Goal: Task Accomplishment & Management: Manage account settings

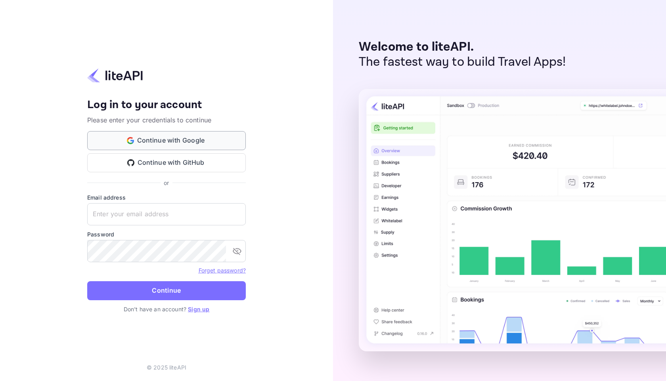
click at [176, 139] on button "Continue with Google" at bounding box center [166, 140] width 159 height 19
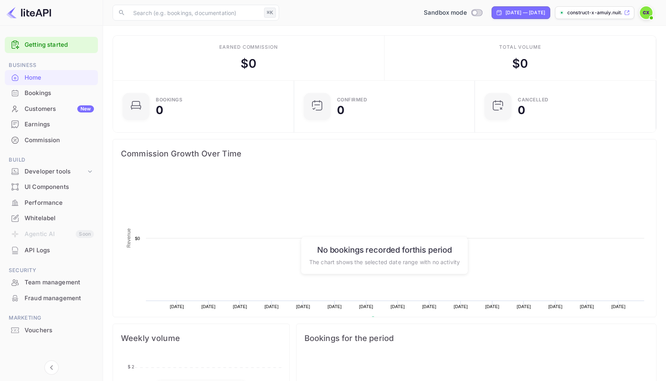
scroll to position [129, 176]
click at [43, 94] on div "Bookings" at bounding box center [59, 93] width 69 height 9
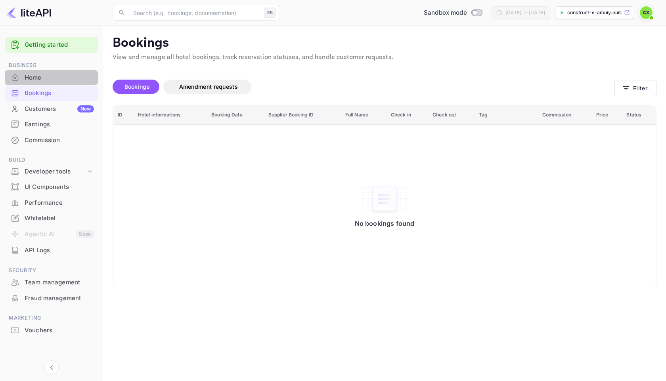
click at [37, 77] on div "Home" at bounding box center [59, 77] width 69 height 9
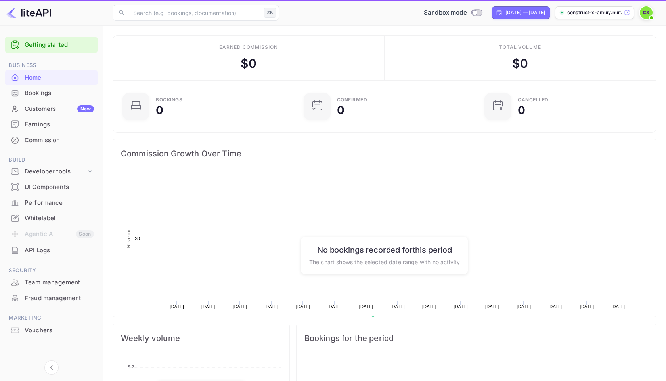
scroll to position [129, 176]
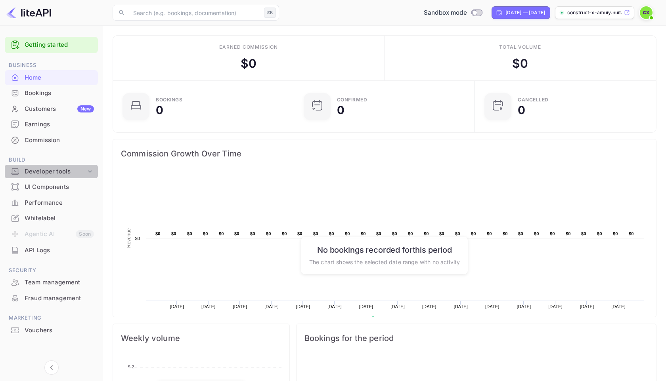
click at [69, 173] on div "Developer tools" at bounding box center [55, 171] width 61 height 9
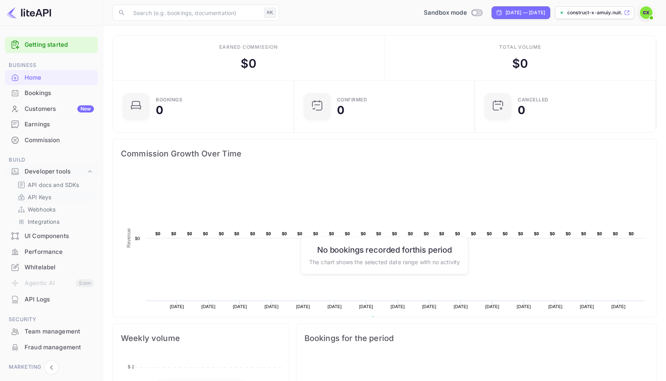
click at [46, 200] on p "API Keys" at bounding box center [39, 197] width 23 height 8
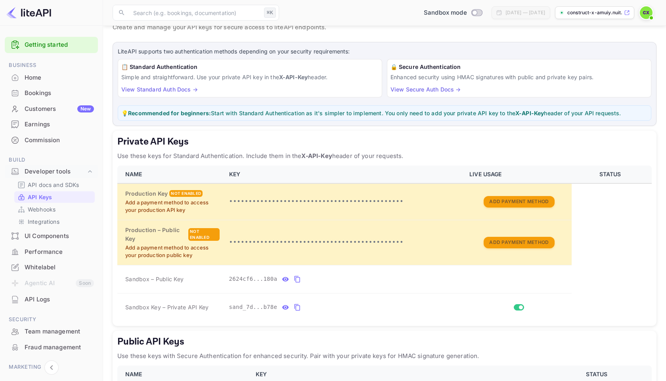
scroll to position [103, 0]
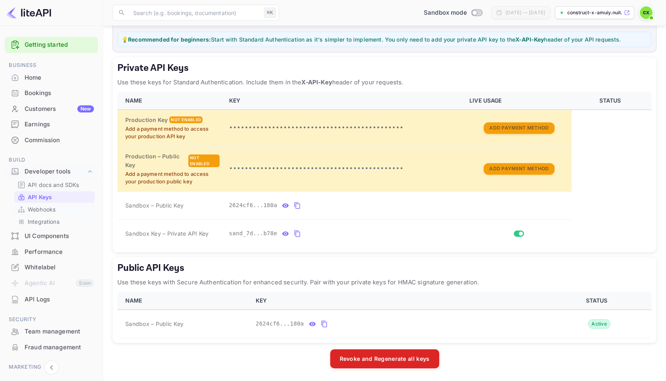
click at [48, 209] on p "Webhooks" at bounding box center [42, 209] width 28 height 8
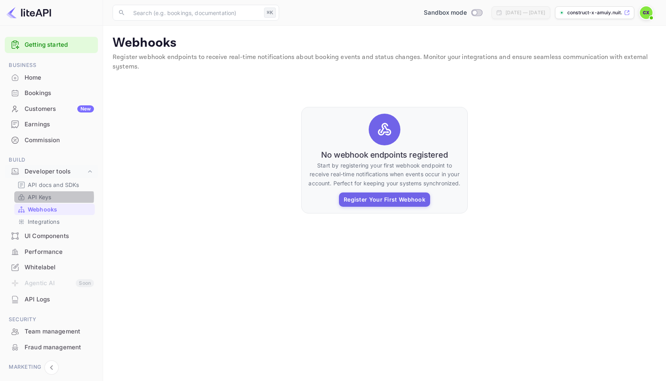
click at [44, 197] on p "API Keys" at bounding box center [39, 197] width 23 height 8
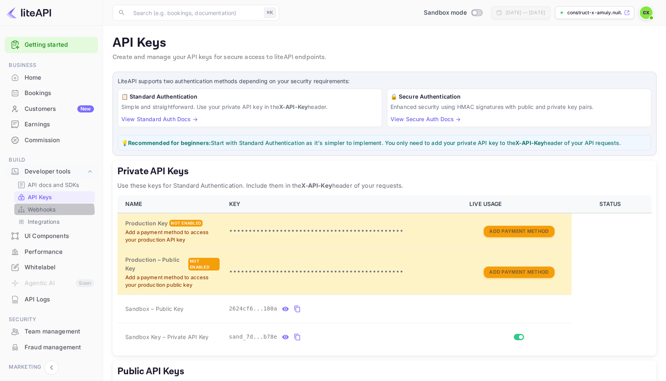
click at [48, 213] on p "Webhooks" at bounding box center [42, 209] width 28 height 8
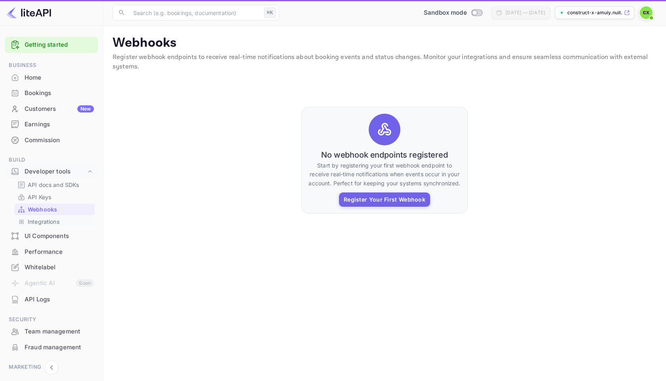
click at [54, 221] on p "Integrations" at bounding box center [44, 222] width 32 height 8
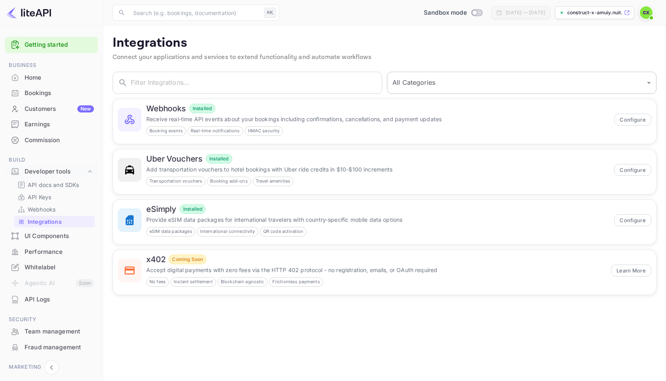
click at [428, 81] on select "All Categories Developer Tools Travel Services Payment Systems" at bounding box center [522, 83] width 270 height 22
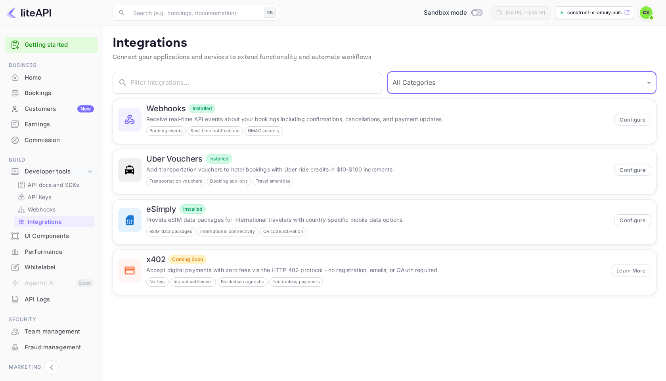
click at [427, 91] on select "All Categories Developer Tools Travel Services Payment Systems" at bounding box center [522, 83] width 270 height 22
click at [387, 72] on select "All Categories Developer Tools Travel Services Payment Systems" at bounding box center [522, 83] width 270 height 22
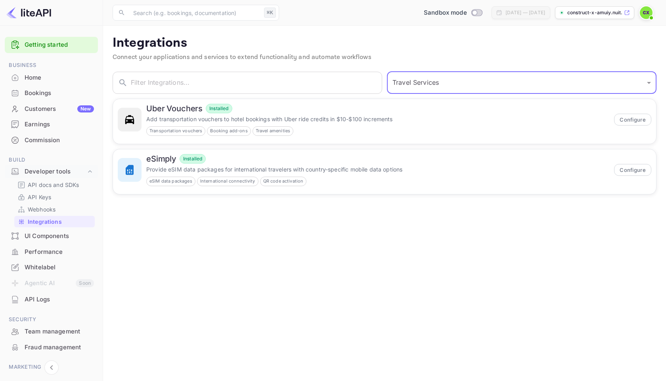
click at [421, 79] on select "All Categories Developer Tools Travel Services Payment Systems" at bounding box center [522, 83] width 270 height 22
select select "All Categories"
click at [387, 72] on select "All Categories Developer Tools Travel Services Payment Systems" at bounding box center [522, 83] width 270 height 22
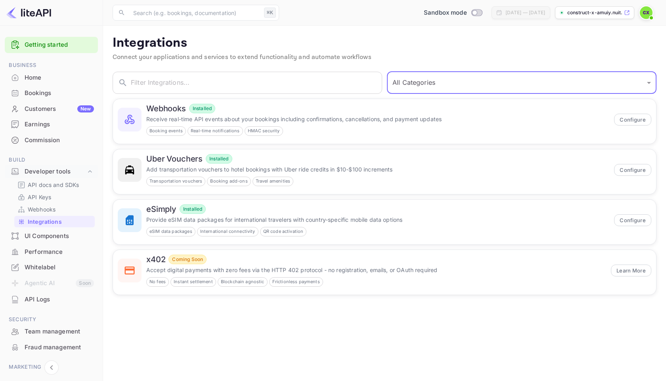
click at [48, 233] on div "UI Components" at bounding box center [59, 236] width 69 height 9
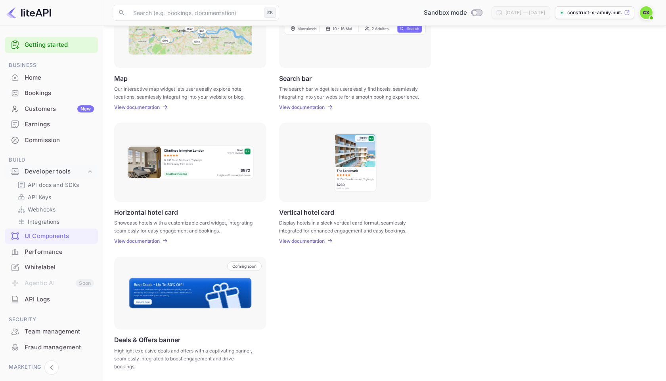
scroll to position [153, 0]
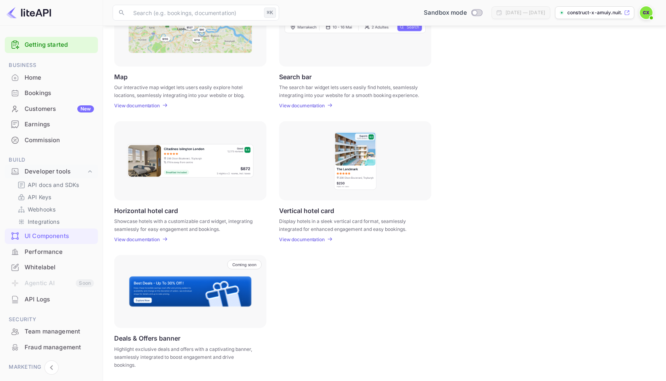
click at [34, 250] on div "Performance" at bounding box center [59, 252] width 69 height 9
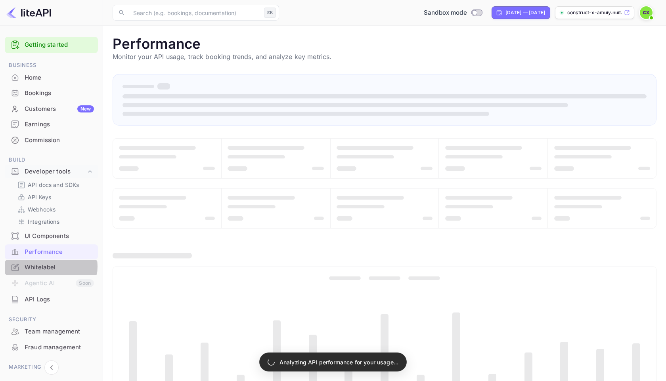
click at [45, 267] on div "Whitelabel" at bounding box center [59, 267] width 69 height 9
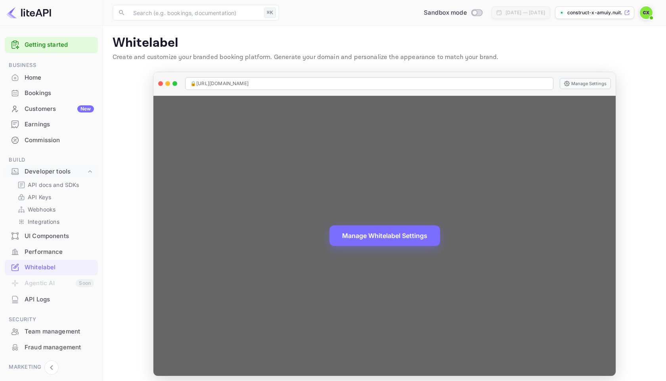
scroll to position [5, 0]
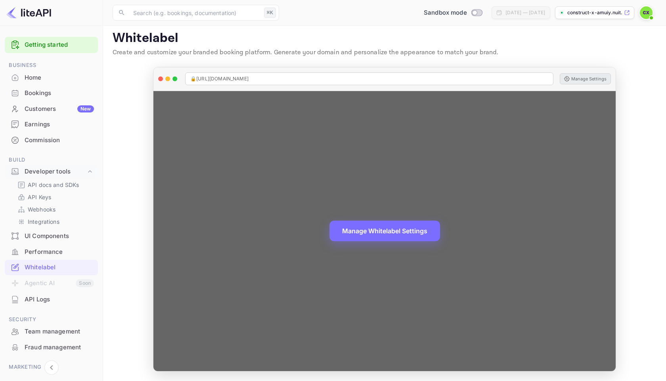
click at [587, 79] on button "Manage Settings" at bounding box center [585, 78] width 51 height 11
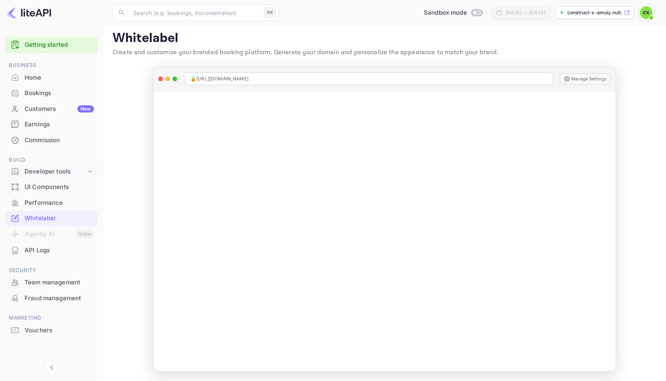
click at [38, 172] on div "Developer tools" at bounding box center [55, 171] width 61 height 9
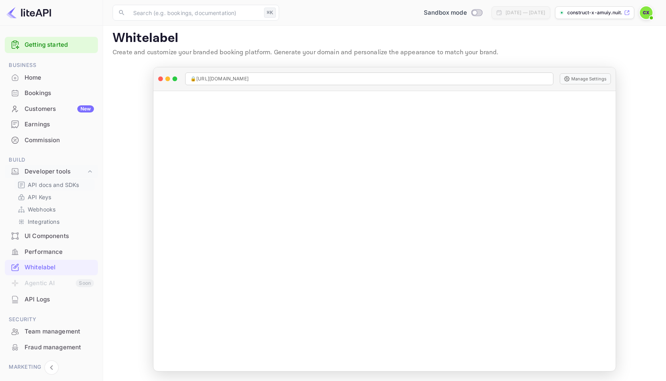
click at [42, 187] on p "API docs and SDKs" at bounding box center [54, 185] width 52 height 8
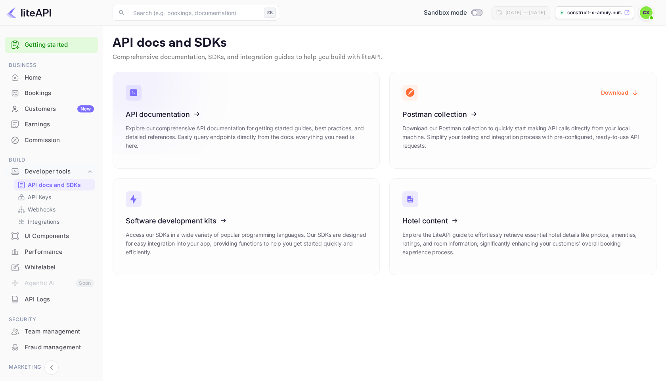
click at [220, 122] on icon at bounding box center [174, 113] width 123 height 82
click at [36, 197] on p "API Keys" at bounding box center [39, 197] width 23 height 8
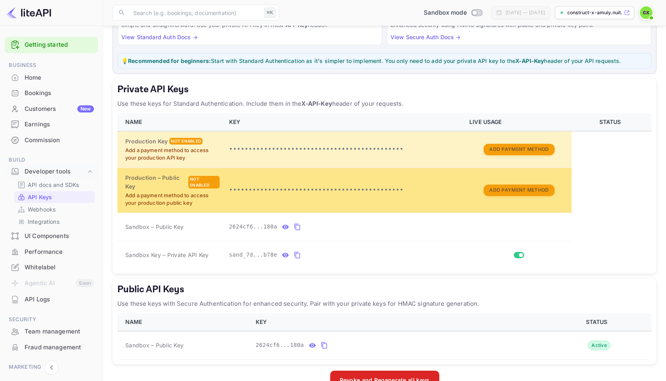
scroll to position [103, 0]
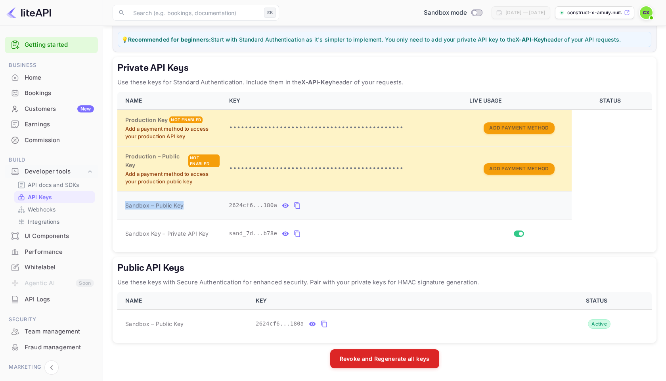
drag, startPoint x: 126, startPoint y: 207, endPoint x: 184, endPoint y: 208, distance: 58.3
click at [184, 208] on div "Sandbox – Public Key" at bounding box center [172, 205] width 94 height 8
copy span "Sandbox – Public Key"
click at [297, 203] on icon "private api keys table" at bounding box center [297, 206] width 7 height 10
drag, startPoint x: 126, startPoint y: 232, endPoint x: 212, endPoint y: 232, distance: 85.6
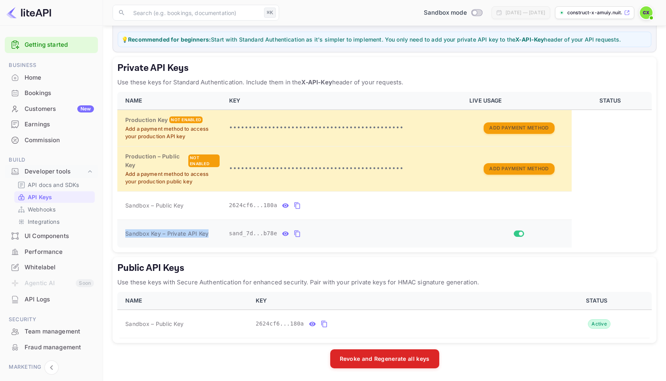
click at [212, 232] on div "Sandbox Key – Private API Key" at bounding box center [172, 234] width 94 height 8
copy span "Sandbox Key – Private API Key"
click at [295, 233] on icon "private api keys table" at bounding box center [297, 234] width 7 height 10
click at [46, 238] on div "UI Components" at bounding box center [59, 236] width 69 height 9
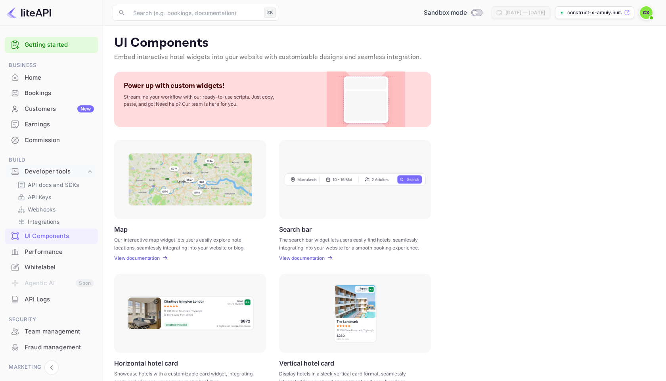
click at [46, 247] on div "Performance" at bounding box center [51, 252] width 93 height 15
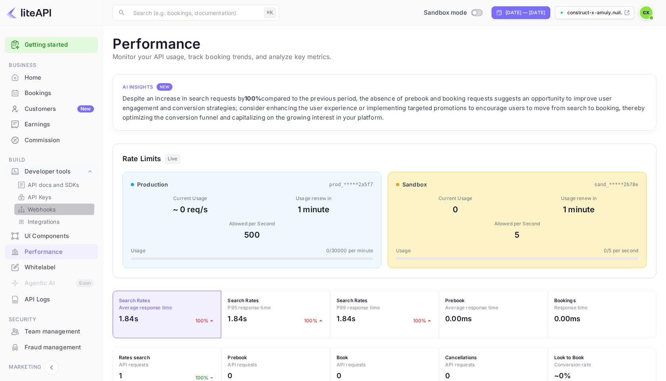
click at [45, 207] on p "Webhooks" at bounding box center [42, 209] width 28 height 8
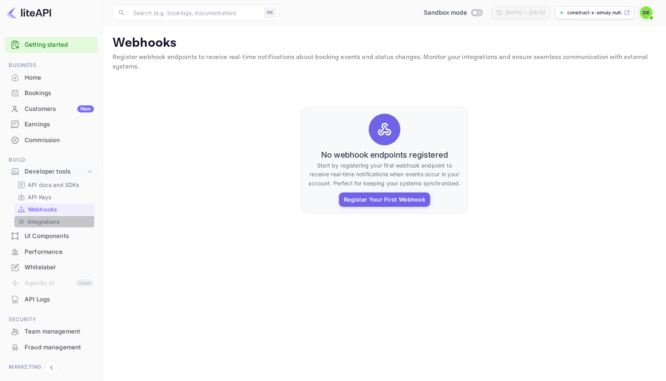
click at [50, 220] on p "Integrations" at bounding box center [44, 222] width 32 height 8
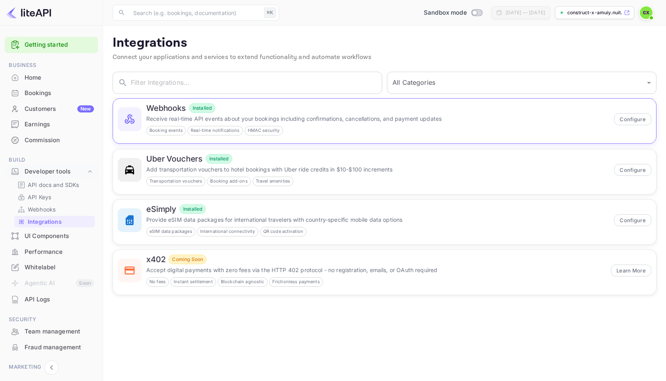
click at [423, 109] on div "Webhooks Installed" at bounding box center [377, 108] width 463 height 10
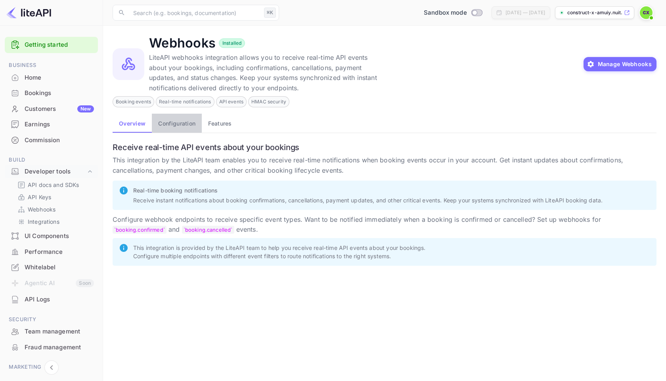
click at [176, 126] on button "Configuration" at bounding box center [177, 123] width 50 height 19
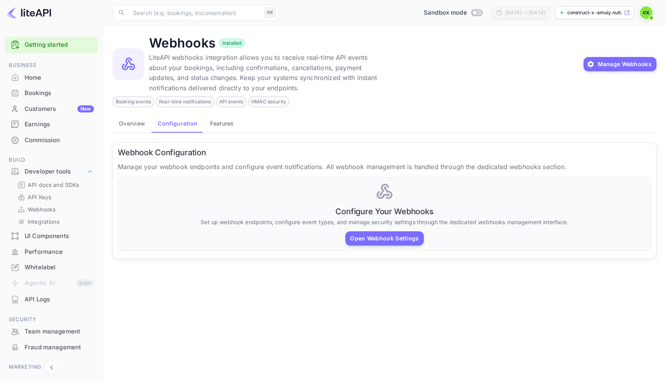
click at [218, 120] on button "Features" at bounding box center [222, 123] width 36 height 19
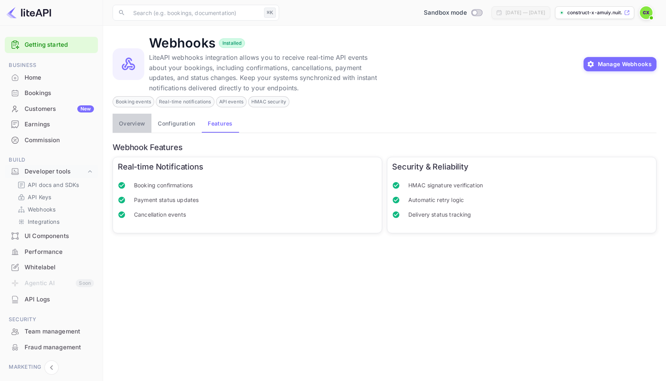
click at [125, 121] on button "Overview" at bounding box center [132, 123] width 39 height 19
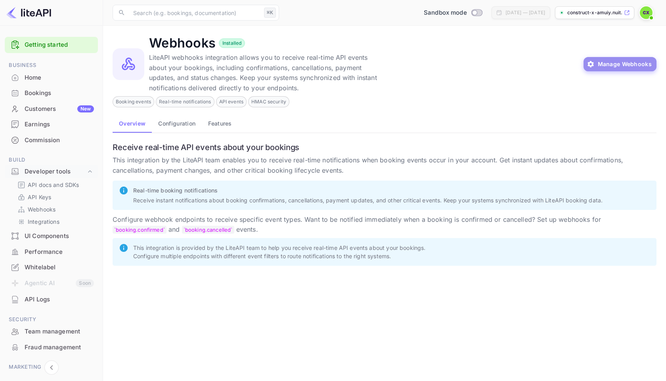
click at [611, 69] on button "Manage Webhooks" at bounding box center [620, 64] width 73 height 14
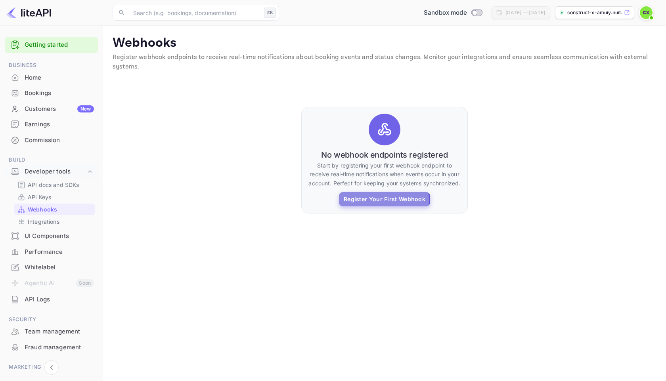
click at [380, 200] on button "Register Your First Webhook" at bounding box center [384, 199] width 91 height 14
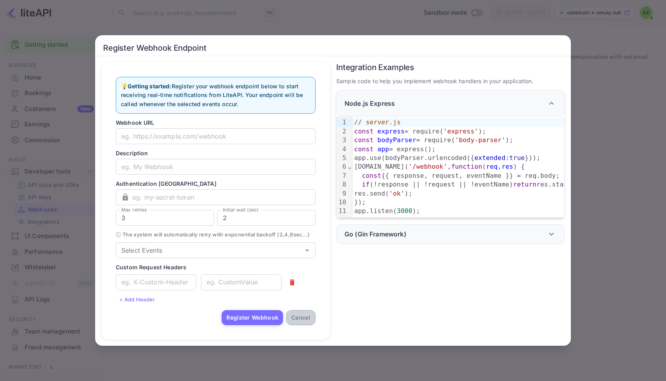
click at [301, 324] on button "Cancel" at bounding box center [300, 317] width 29 height 15
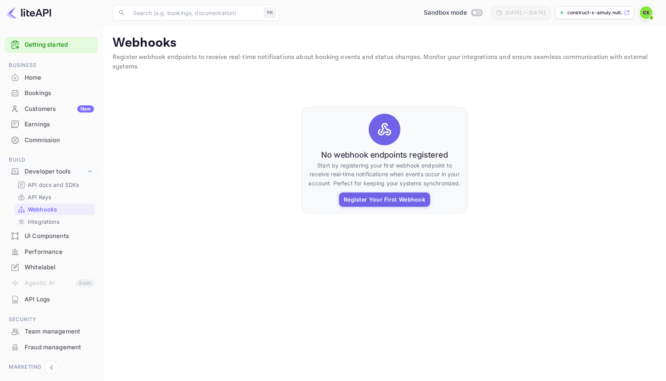
click at [50, 212] on p "Webhooks" at bounding box center [42, 209] width 29 height 8
click at [43, 197] on p "API Keys" at bounding box center [39, 197] width 23 height 8
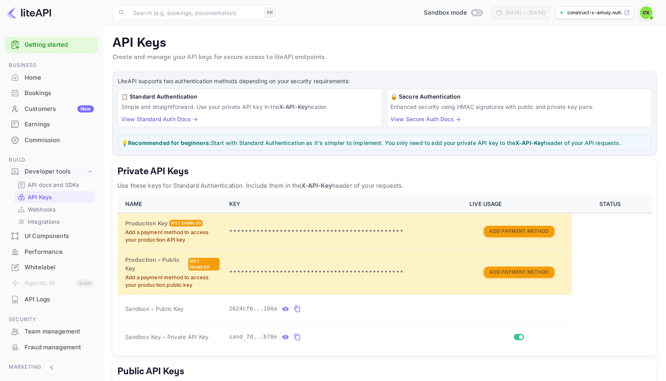
click at [46, 82] on div "Home" at bounding box center [51, 77] width 93 height 15
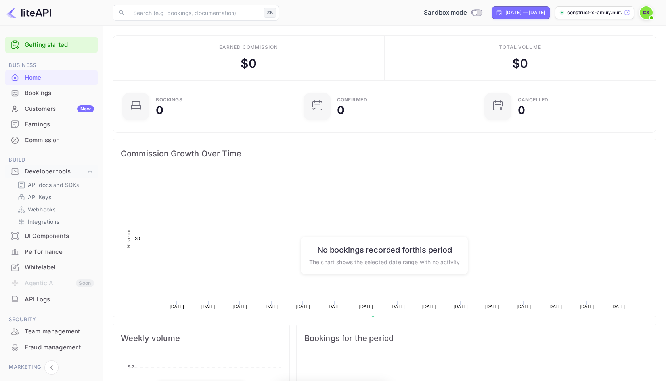
scroll to position [129, 176]
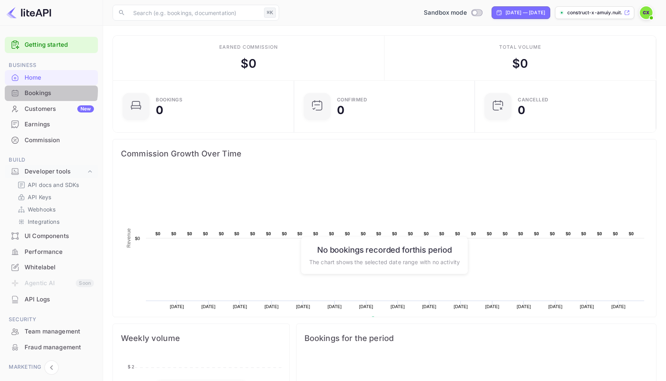
click at [46, 91] on div "Bookings" at bounding box center [59, 93] width 69 height 9
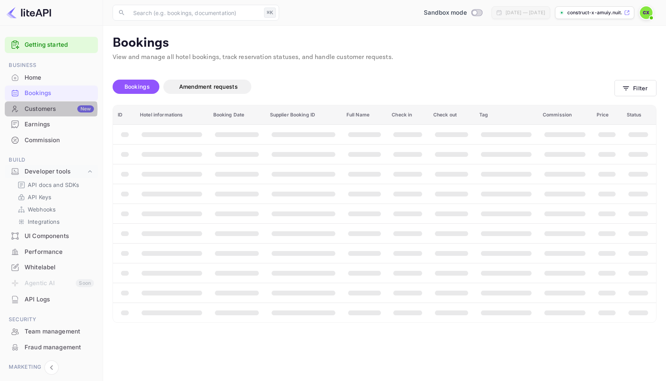
click at [46, 109] on div "Customers New" at bounding box center [59, 109] width 69 height 9
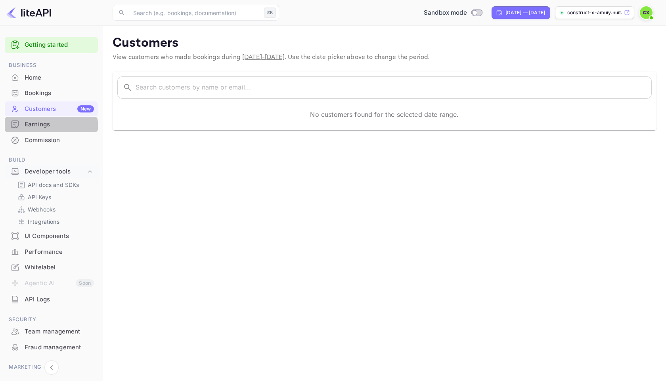
click at [47, 128] on div "Earnings" at bounding box center [59, 124] width 69 height 9
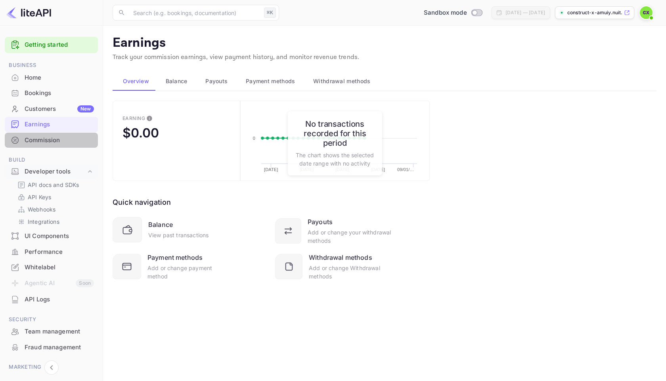
click at [54, 141] on div "Commission" at bounding box center [59, 140] width 69 height 9
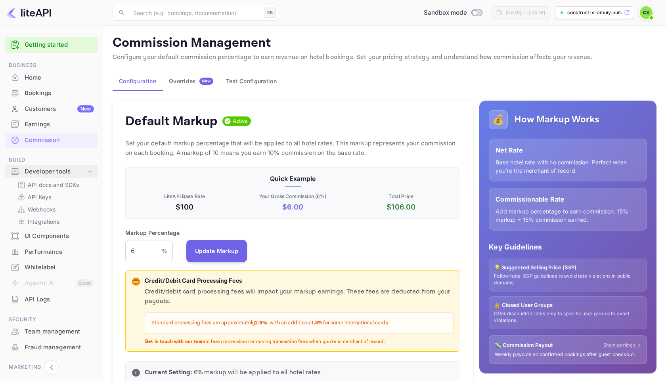
scroll to position [141, 335]
click at [50, 187] on p "API docs and SDKs" at bounding box center [54, 185] width 52 height 8
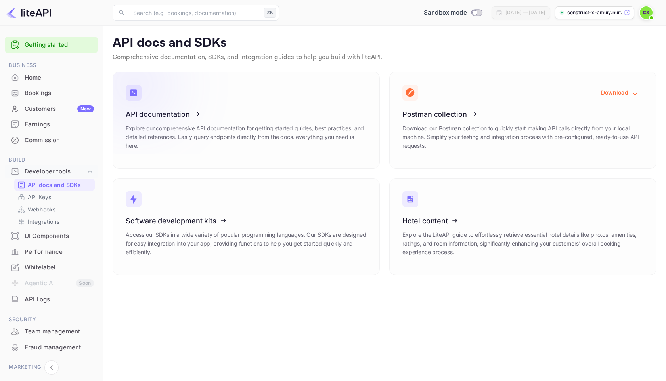
click at [183, 113] on icon at bounding box center [174, 113] width 123 height 82
click at [37, 78] on div "Home" at bounding box center [59, 77] width 69 height 9
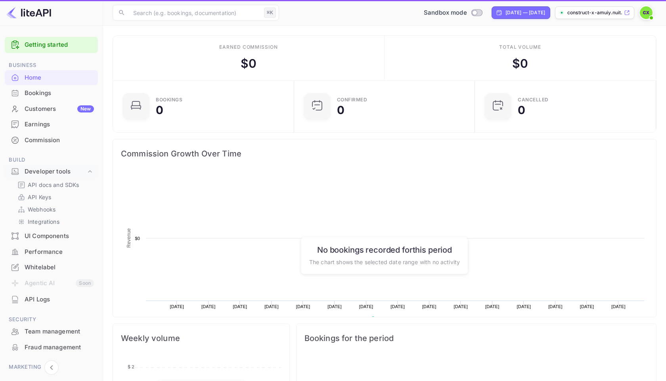
scroll to position [129, 176]
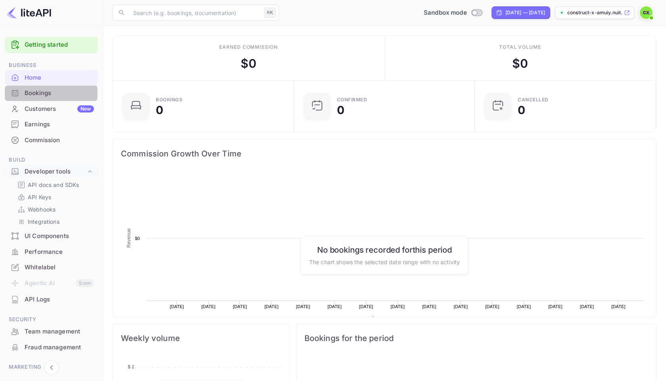
click at [42, 93] on div "Bookings" at bounding box center [59, 93] width 69 height 9
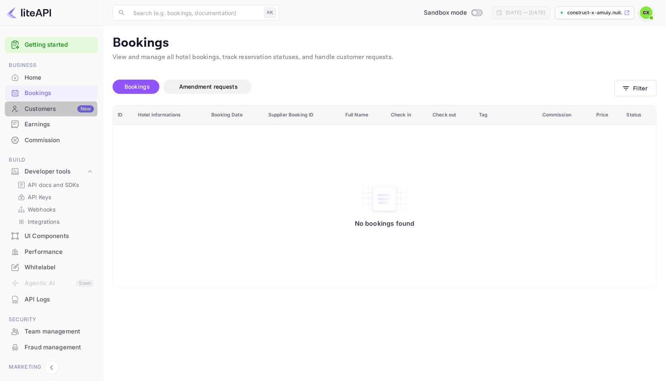
click at [49, 110] on div "Customers New" at bounding box center [59, 109] width 69 height 9
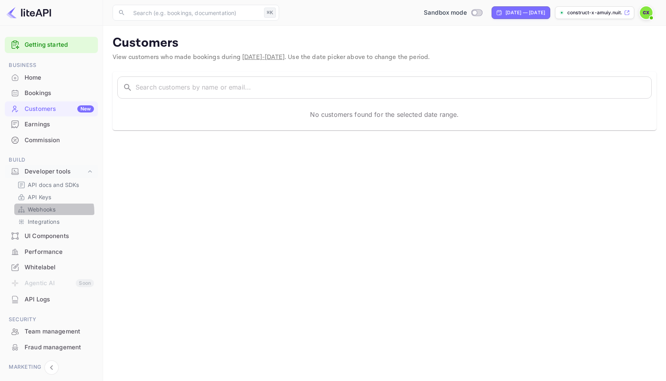
click at [50, 212] on p "Webhooks" at bounding box center [42, 209] width 28 height 8
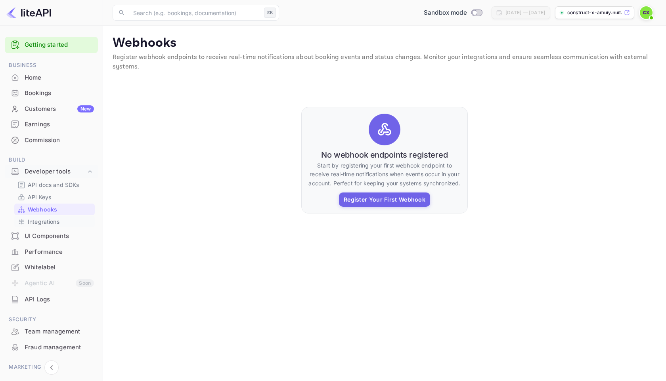
click at [51, 226] on p "Integrations" at bounding box center [44, 222] width 32 height 8
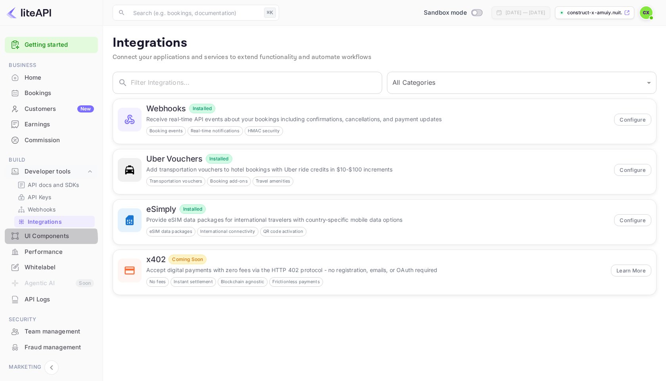
click at [49, 239] on div "UI Components" at bounding box center [59, 236] width 69 height 9
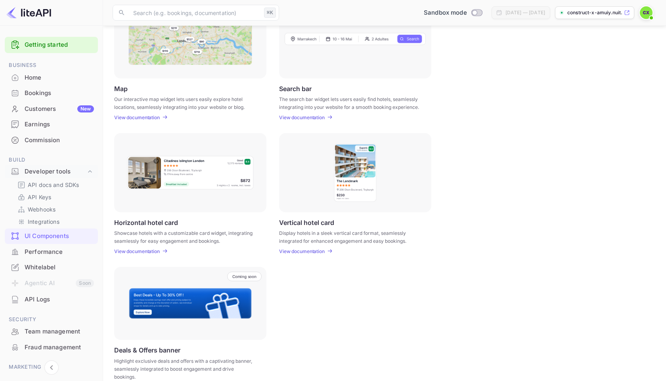
scroll to position [153, 0]
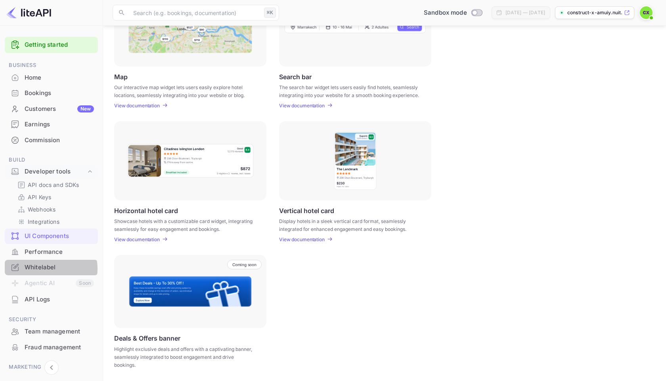
click at [46, 269] on div "Whitelabel" at bounding box center [59, 267] width 69 height 9
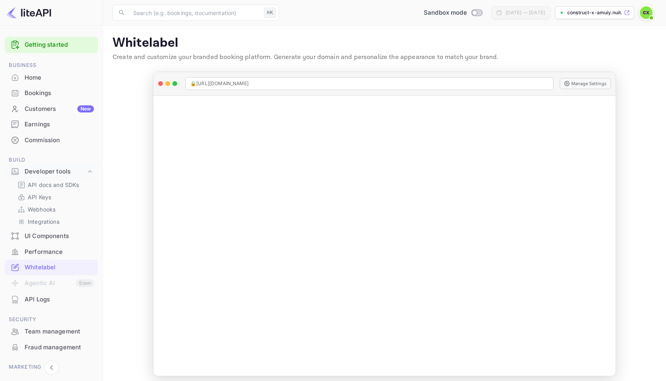
click at [645, 14] on img at bounding box center [646, 12] width 13 height 13
click at [606, 65] on div "Settings" at bounding box center [607, 62] width 91 height 19
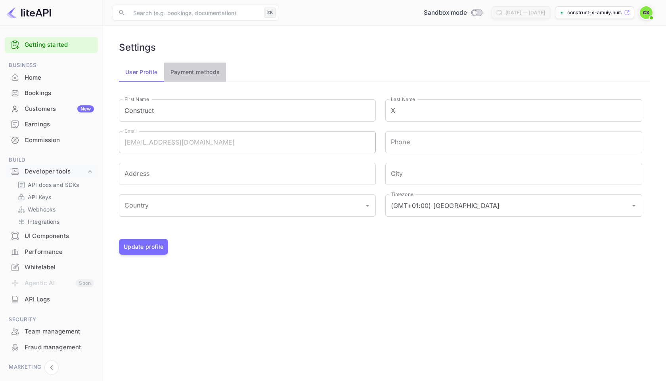
click at [195, 72] on button "Payment methods" at bounding box center [195, 72] width 62 height 19
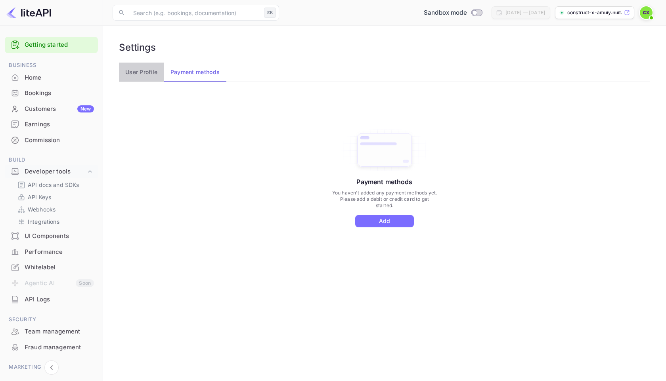
click at [148, 72] on button "User Profile" at bounding box center [141, 72] width 45 height 19
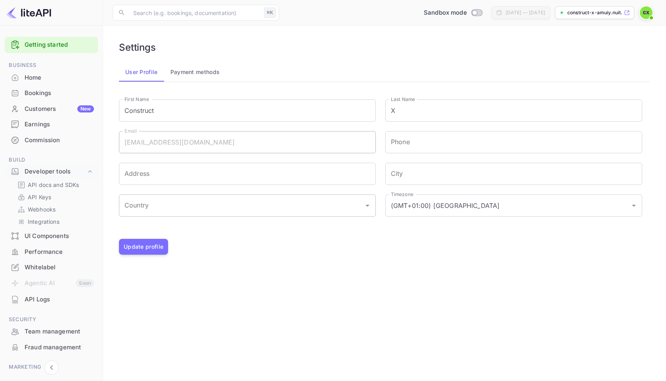
click at [158, 208] on input "Country" at bounding box center [241, 205] width 238 height 15
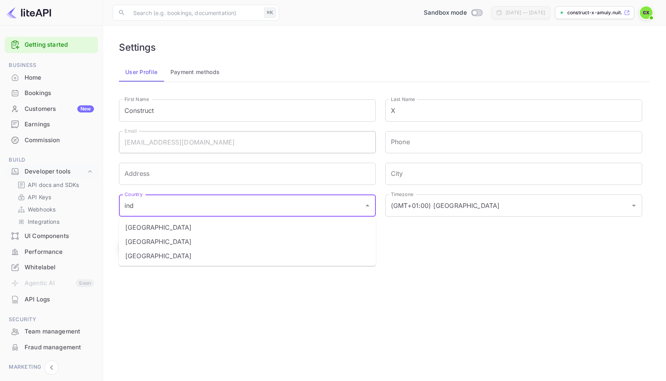
click at [132, 243] on li "[GEOGRAPHIC_DATA]" at bounding box center [247, 242] width 257 height 14
type input "[GEOGRAPHIC_DATA]"
click at [270, 297] on main "Settings User Profile Payment methods First Name Construct First Name Last Name…" at bounding box center [384, 204] width 563 height 356
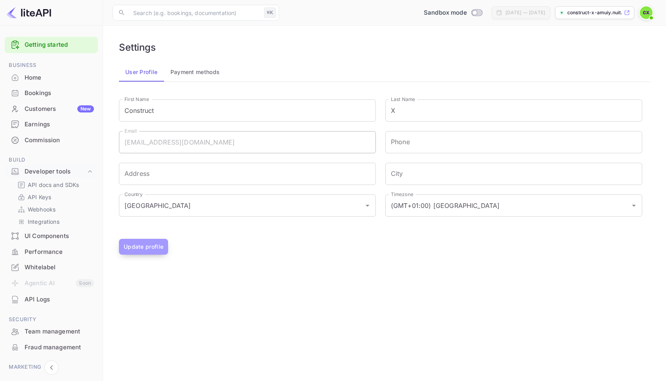
click at [138, 251] on button "Update profile" at bounding box center [143, 247] width 49 height 16
click at [456, 203] on input "(GMT+01:00) [GEOGRAPHIC_DATA]" at bounding box center [503, 205] width 228 height 15
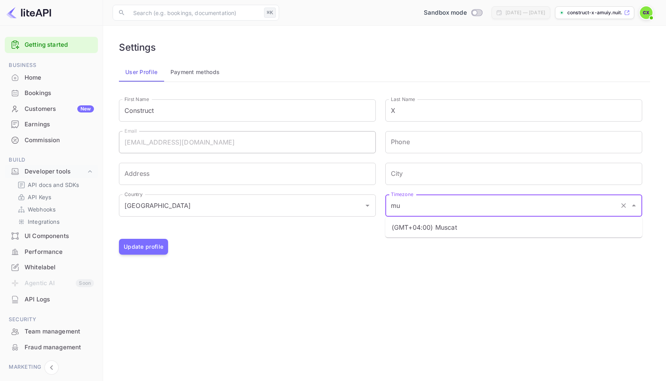
type input "m"
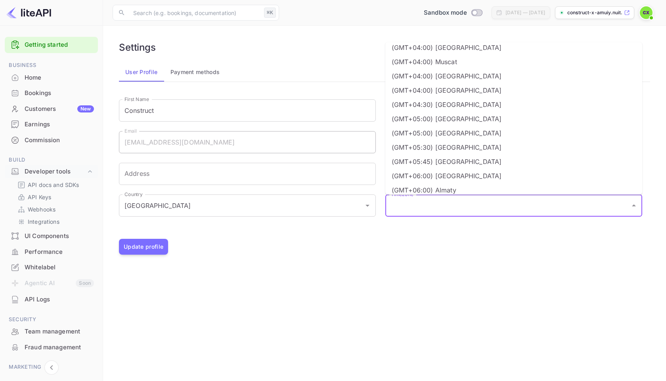
scroll to position [1020, 0]
click at [463, 151] on li "(GMT+05:30) [GEOGRAPHIC_DATA]" at bounding box center [513, 146] width 257 height 14
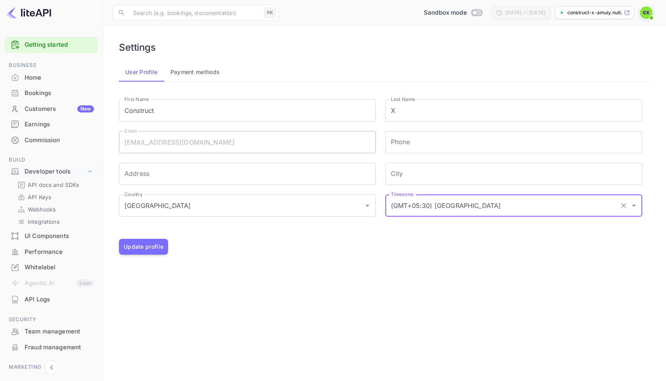
type input "(GMT+05:30) [GEOGRAPHIC_DATA]"
click at [461, 287] on main "Settings User Profile Payment methods First Name Construct First Name Last Name…" at bounding box center [384, 204] width 563 height 356
click at [130, 241] on button "Update profile" at bounding box center [143, 247] width 49 height 16
click at [205, 76] on button "Payment methods" at bounding box center [195, 72] width 62 height 19
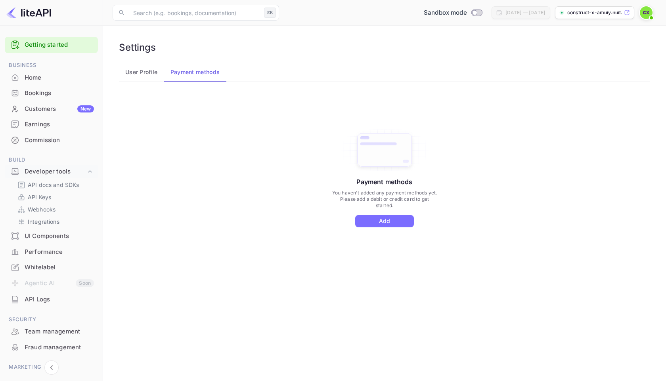
click at [50, 298] on div "API Logs" at bounding box center [59, 299] width 69 height 9
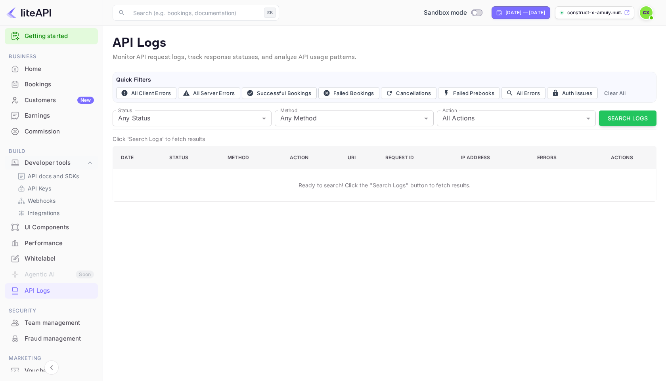
scroll to position [13, 0]
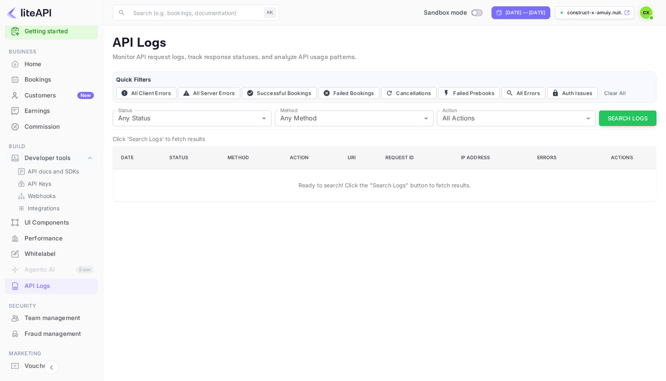
click at [56, 316] on div "Team management" at bounding box center [59, 318] width 69 height 9
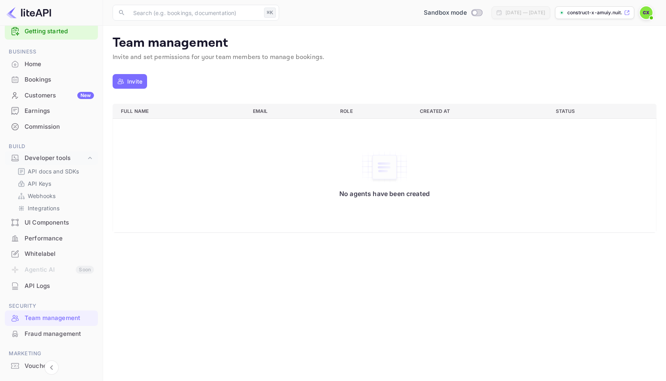
click at [64, 330] on div "Fraud management" at bounding box center [59, 334] width 69 height 9
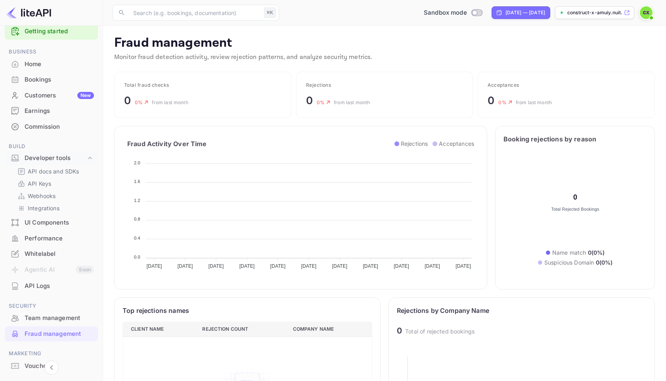
scroll to position [163, 250]
click at [38, 67] on div "Home" at bounding box center [59, 64] width 69 height 9
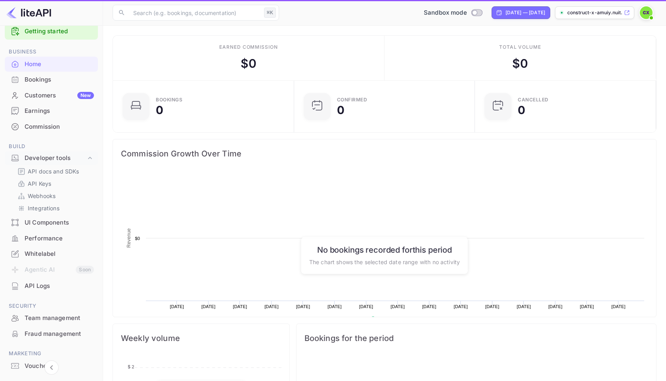
scroll to position [129, 176]
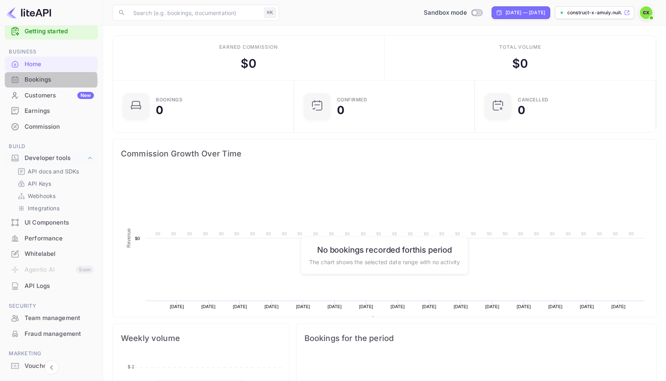
click at [48, 80] on div "Bookings" at bounding box center [59, 79] width 69 height 9
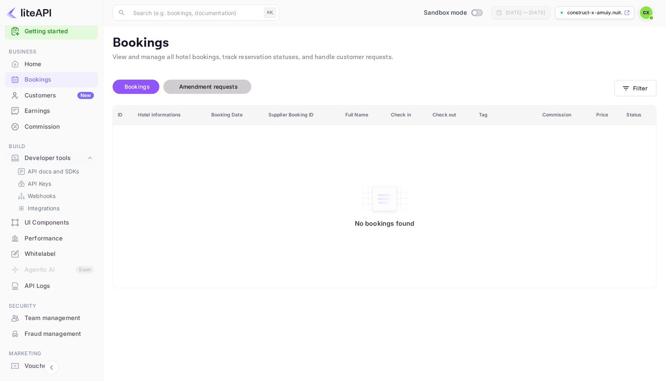
click at [198, 88] on span "Amendment requests" at bounding box center [208, 86] width 59 height 7
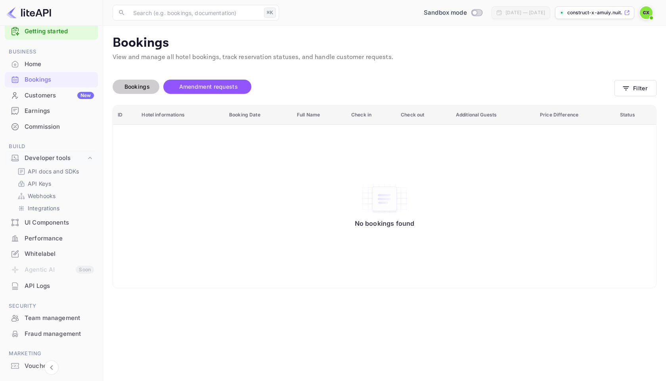
click at [137, 80] on button "Bookings" at bounding box center [136, 87] width 47 height 14
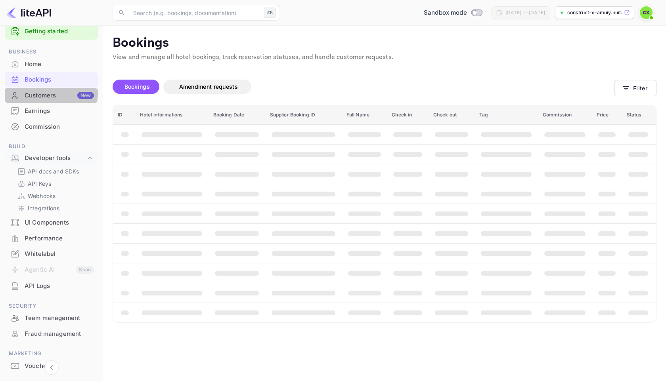
click at [35, 93] on div "Customers New" at bounding box center [59, 95] width 69 height 9
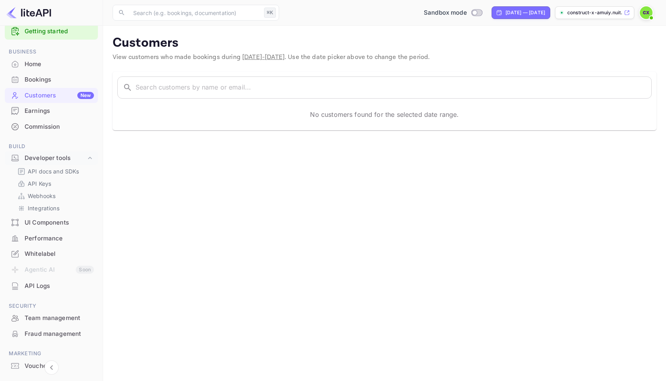
click at [40, 112] on div "Earnings" at bounding box center [59, 111] width 69 height 9
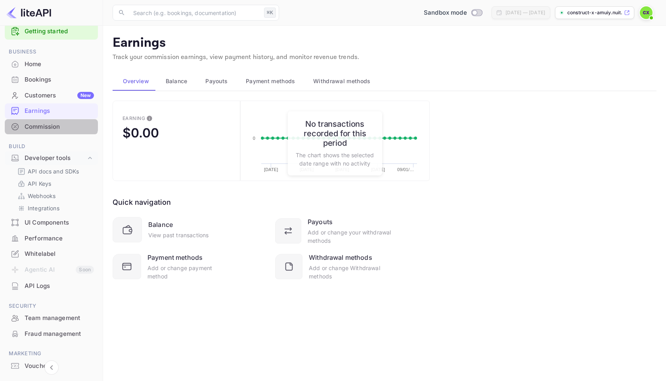
click at [49, 122] on div "Commission" at bounding box center [51, 126] width 93 height 15
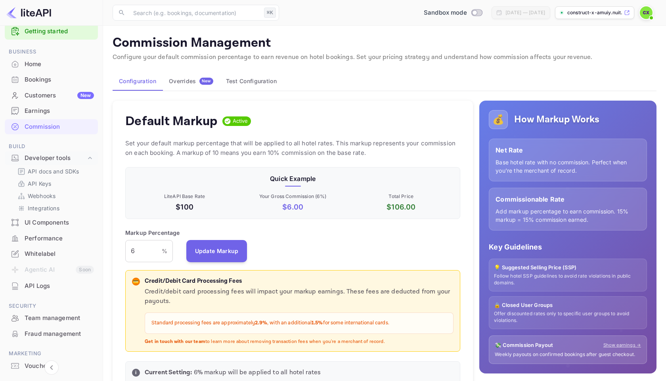
scroll to position [141, 335]
click at [31, 69] on div "Home" at bounding box center [51, 64] width 93 height 15
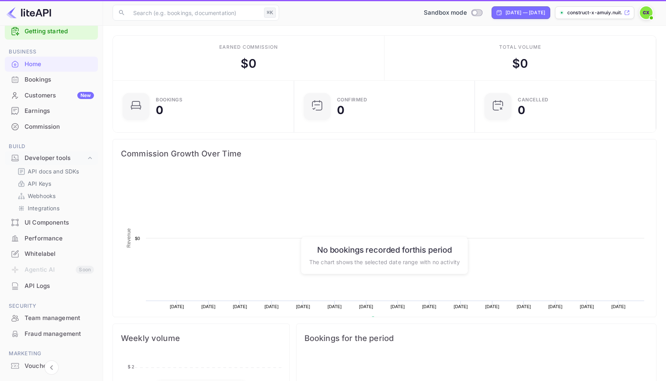
scroll to position [129, 176]
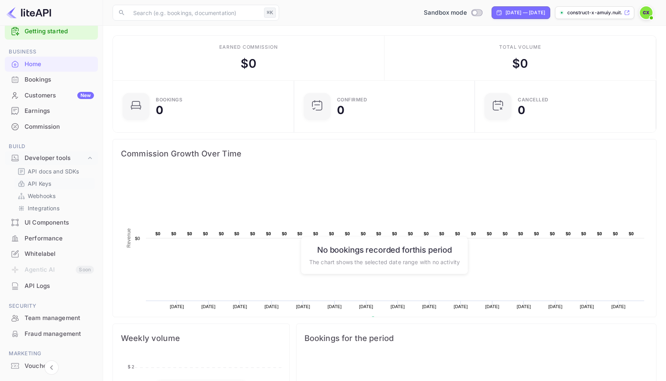
click at [50, 184] on p "API Keys" at bounding box center [39, 184] width 23 height 8
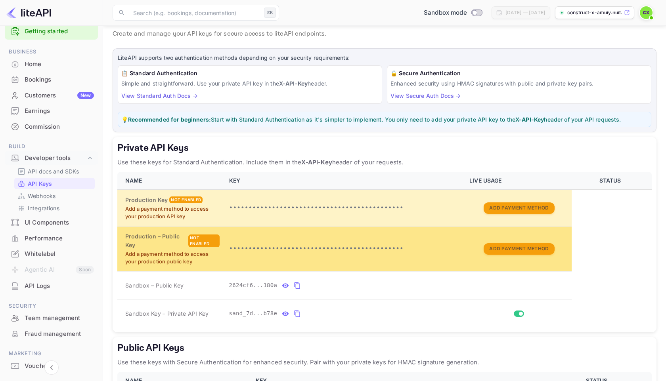
scroll to position [69, 0]
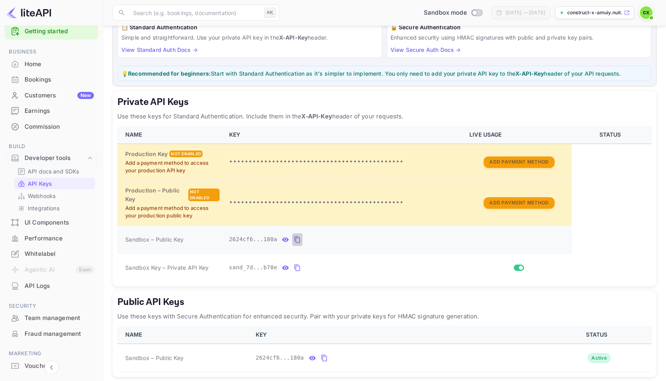
click at [297, 240] on icon "private api keys table" at bounding box center [297, 240] width 7 height 10
click at [297, 241] on icon "private api keys table" at bounding box center [297, 240] width 7 height 10
click at [297, 268] on icon "private api keys table" at bounding box center [297, 268] width 7 height 10
